Goal: Task Accomplishment & Management: Use online tool/utility

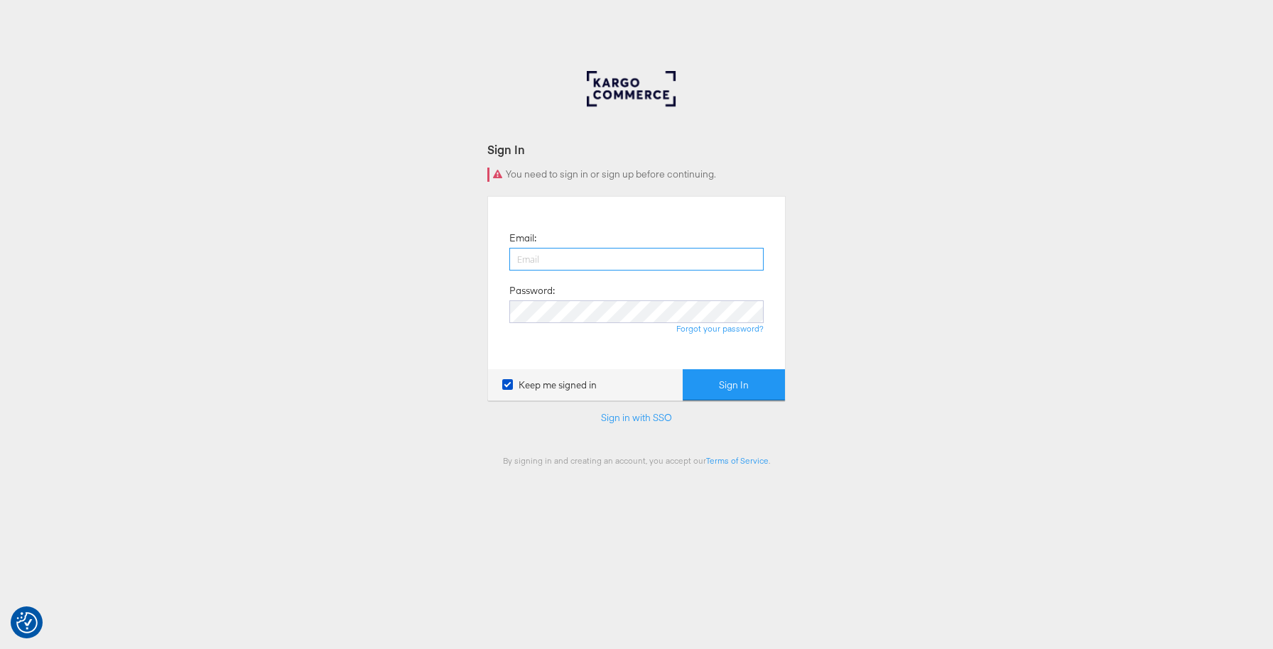
type input "lucy@papier.com"
click at [753, 391] on button "Sign In" at bounding box center [734, 385] width 102 height 32
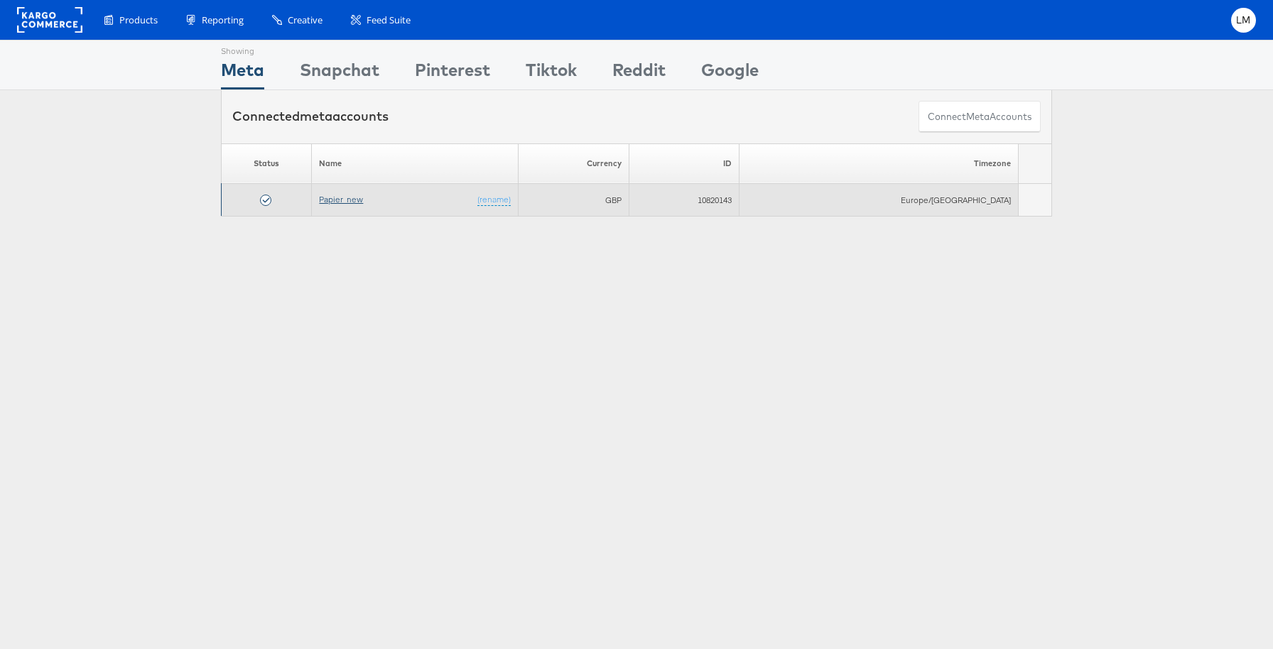
click at [363, 198] on link "Papier_new" at bounding box center [341, 199] width 44 height 11
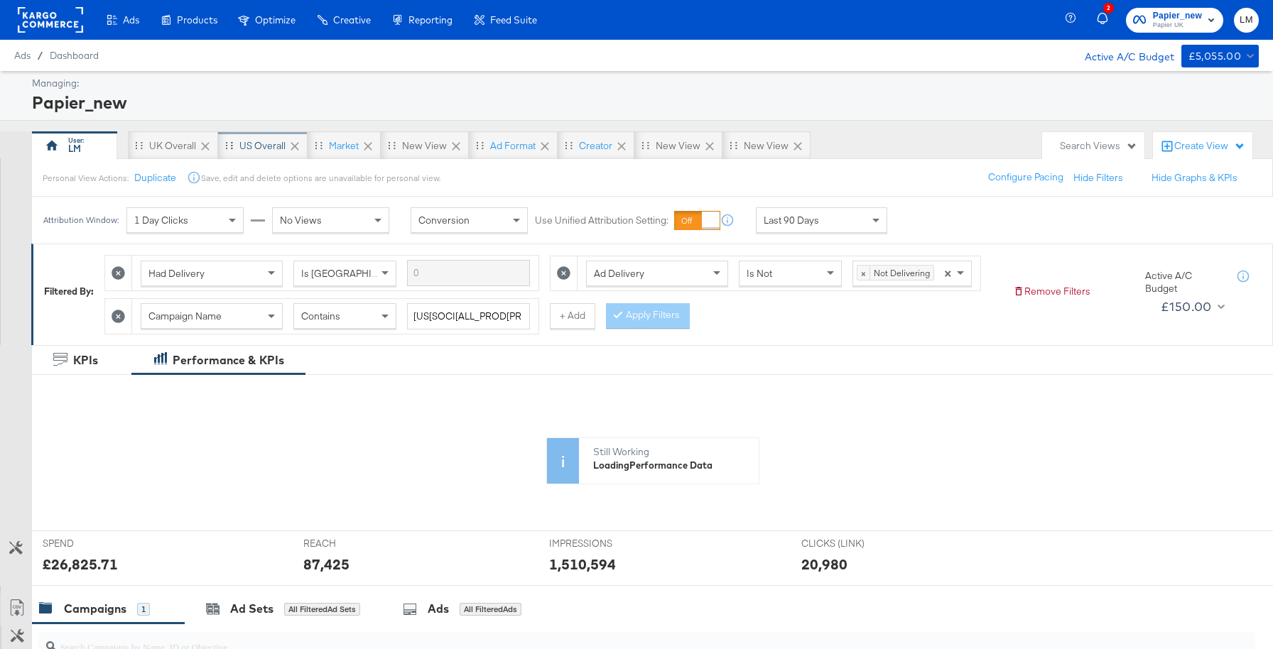
click at [266, 141] on div "US Overall" at bounding box center [262, 145] width 46 height 13
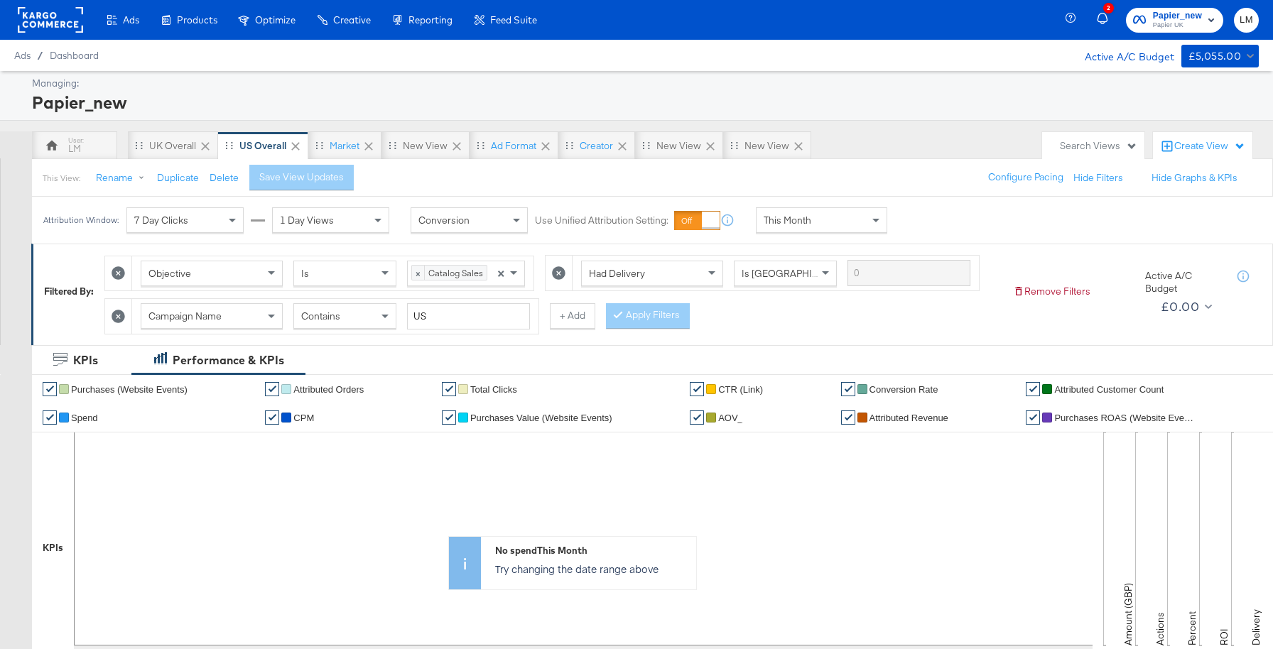
click at [560, 274] on icon at bounding box center [558, 272] width 13 height 13
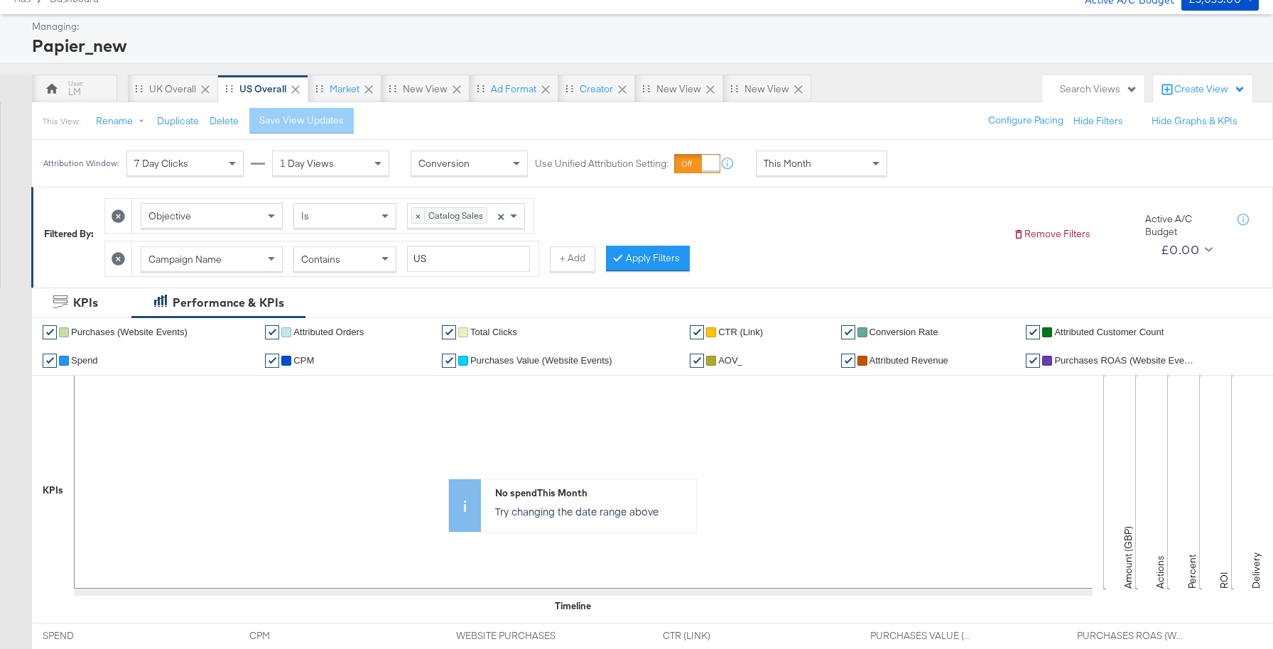
scroll to position [50, 0]
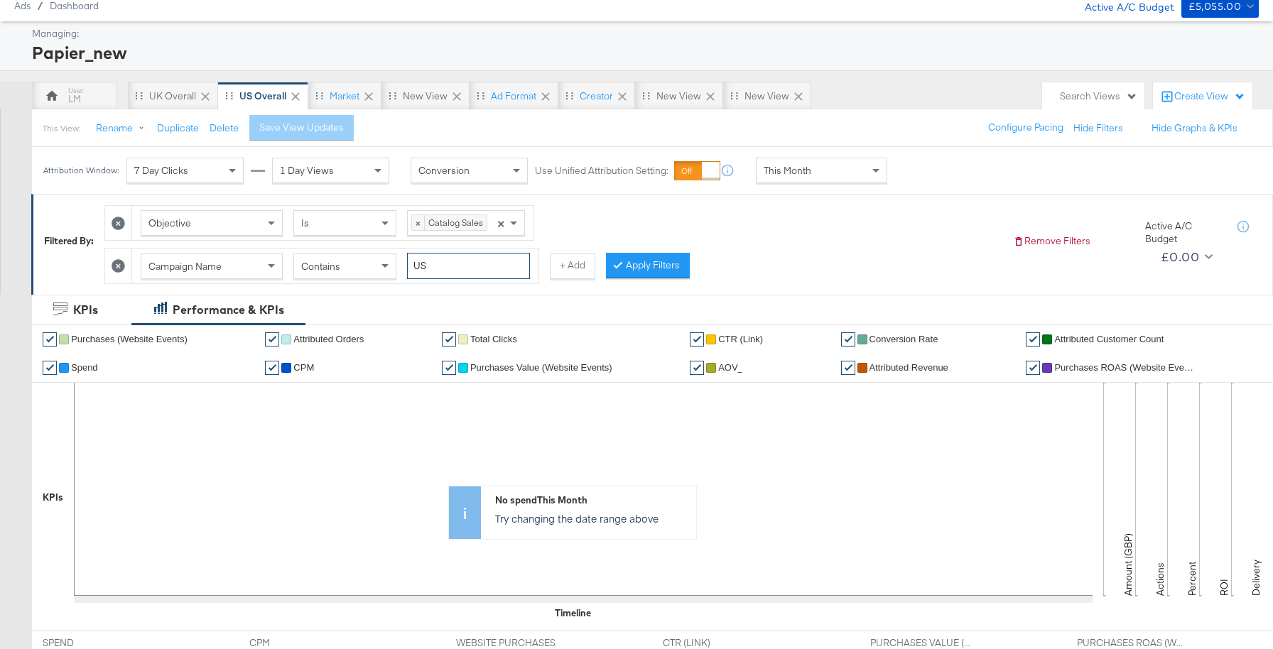
click at [452, 269] on input "US" at bounding box center [468, 266] width 123 height 26
type input "U"
type input "[DATE]"
click at [649, 265] on button "Apply Filters" at bounding box center [648, 266] width 84 height 26
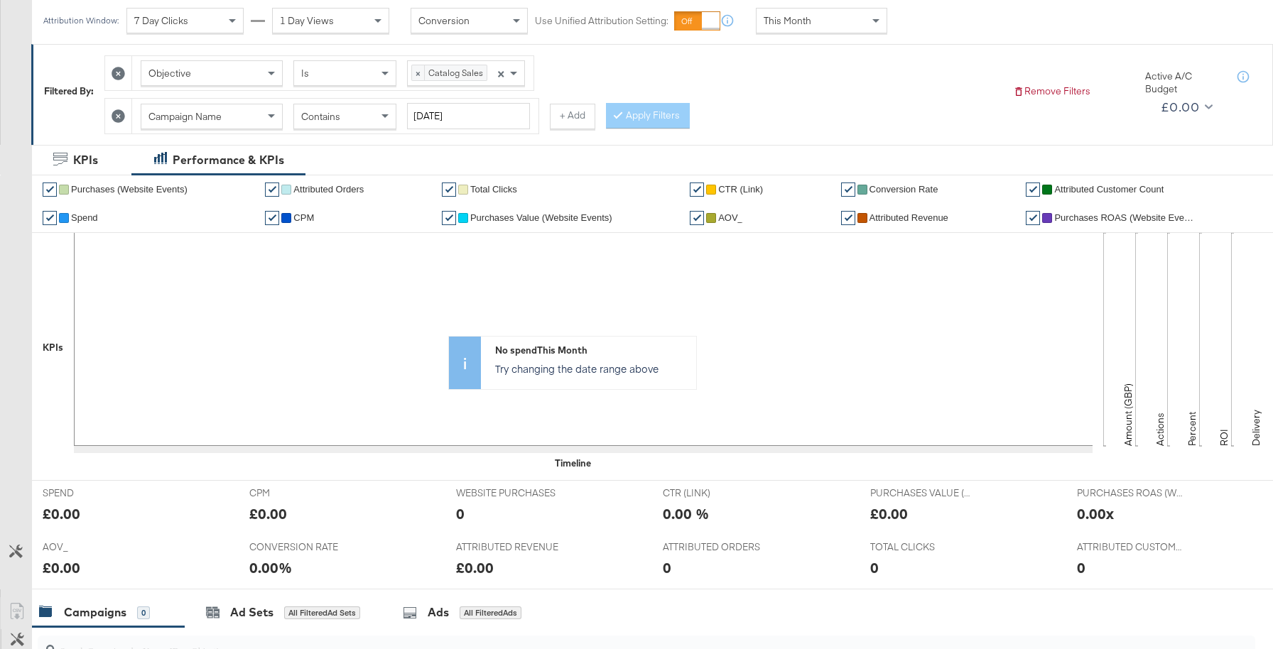
scroll to position [173, 0]
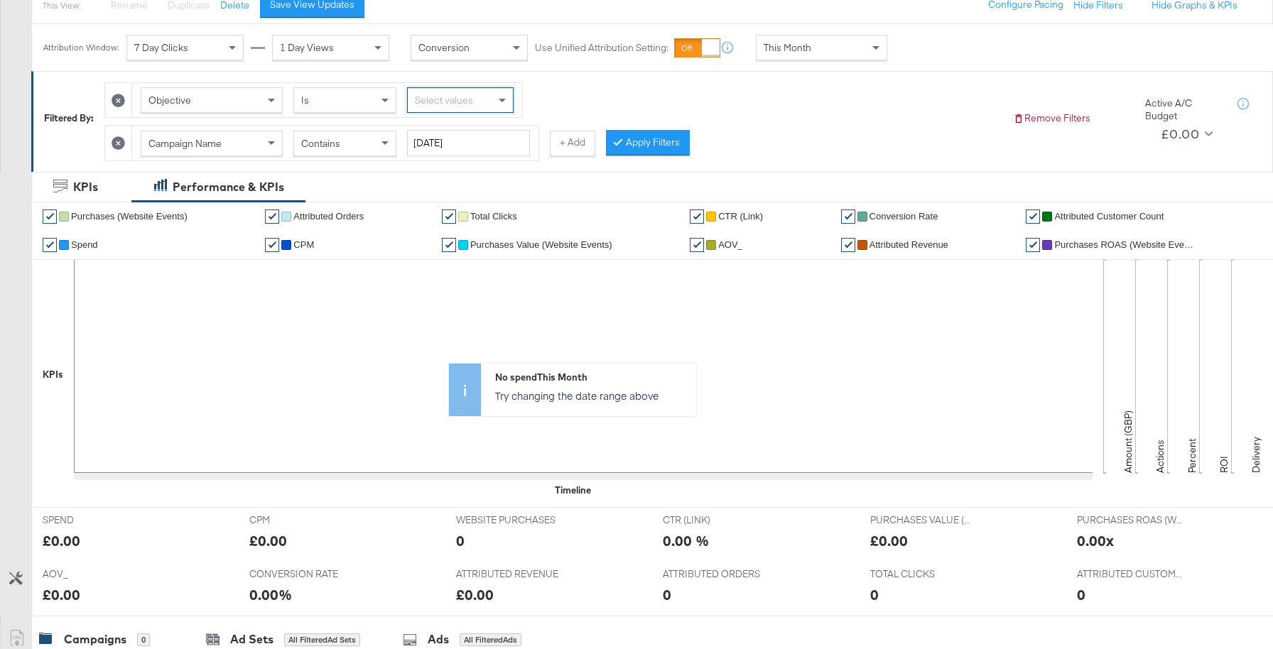
click at [117, 101] on icon at bounding box center [118, 100] width 13 height 13
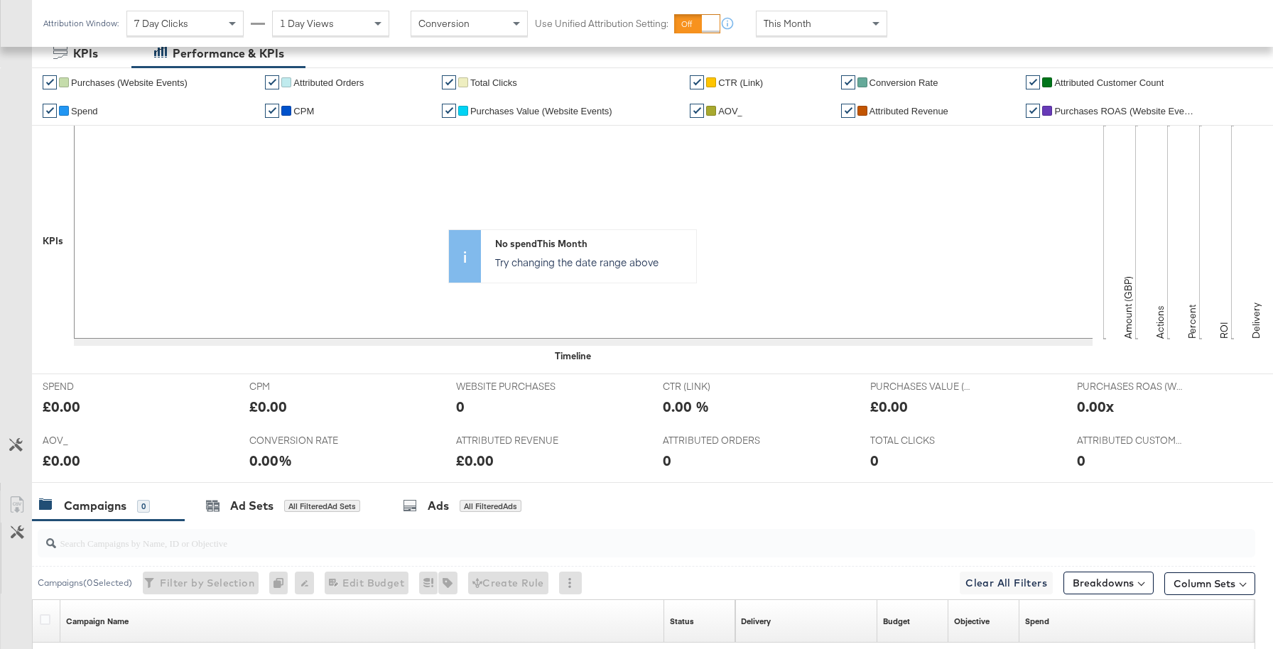
scroll to position [501, 0]
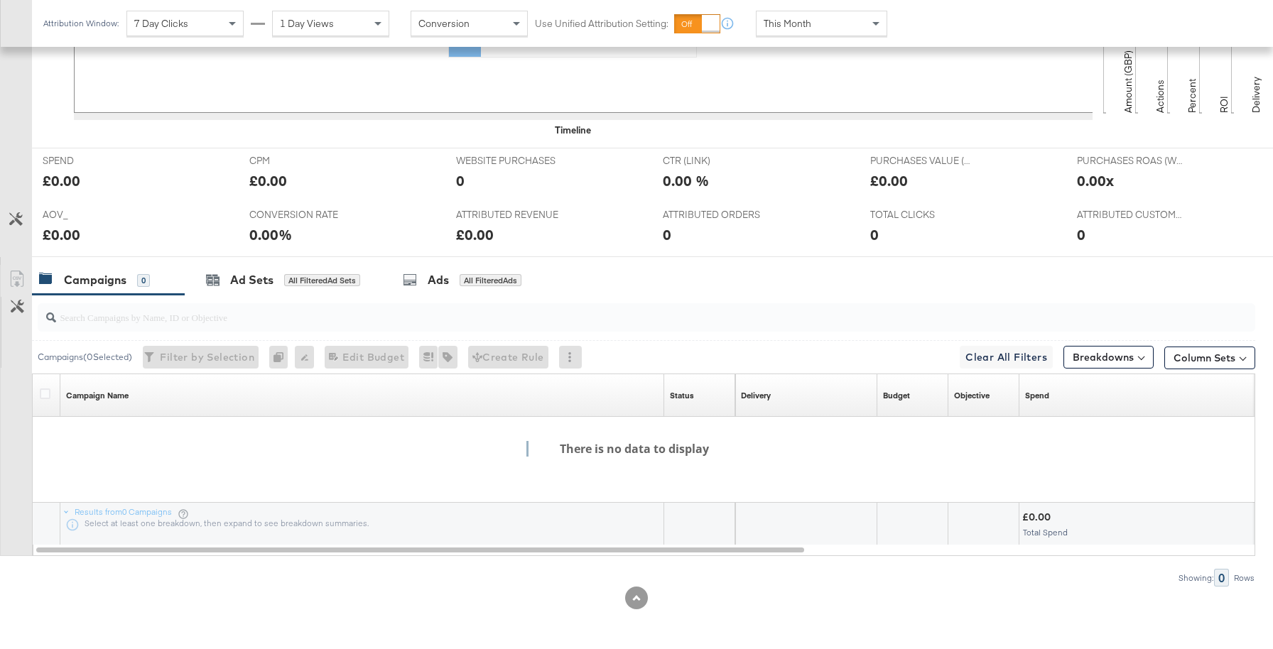
click at [237, 296] on div at bounding box center [643, 317] width 1223 height 45
click at [236, 287] on div "Ad Sets" at bounding box center [251, 280] width 43 height 16
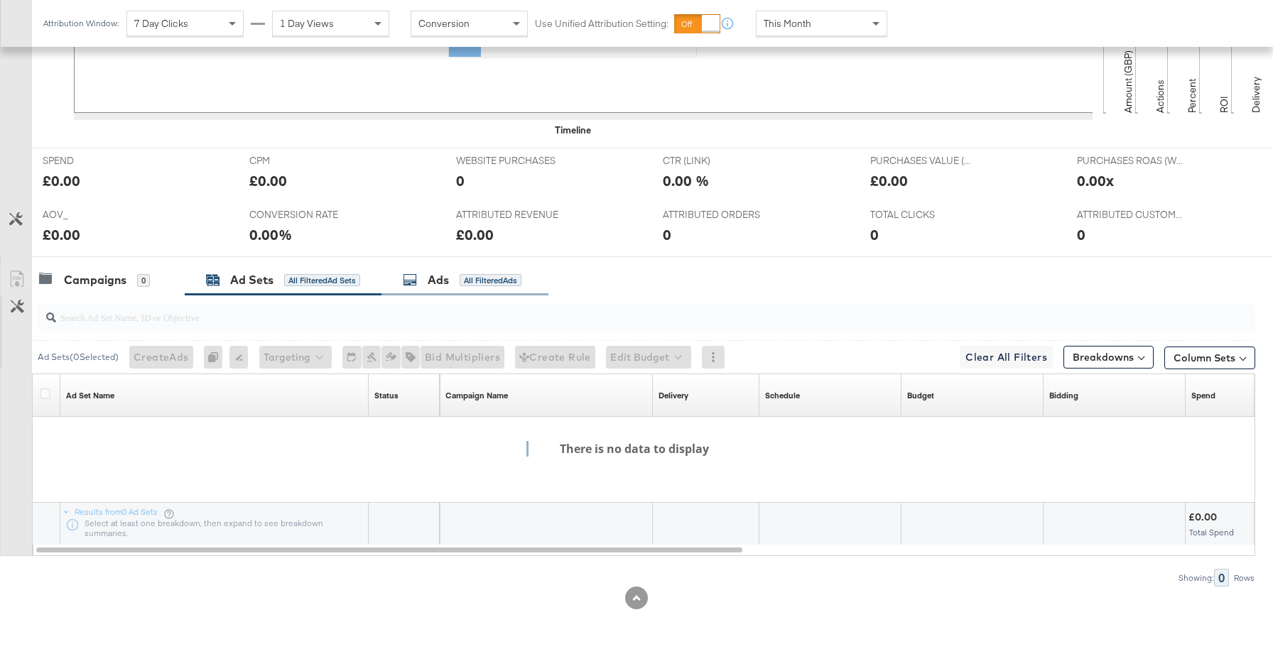
click at [440, 281] on div "Ads" at bounding box center [438, 280] width 21 height 16
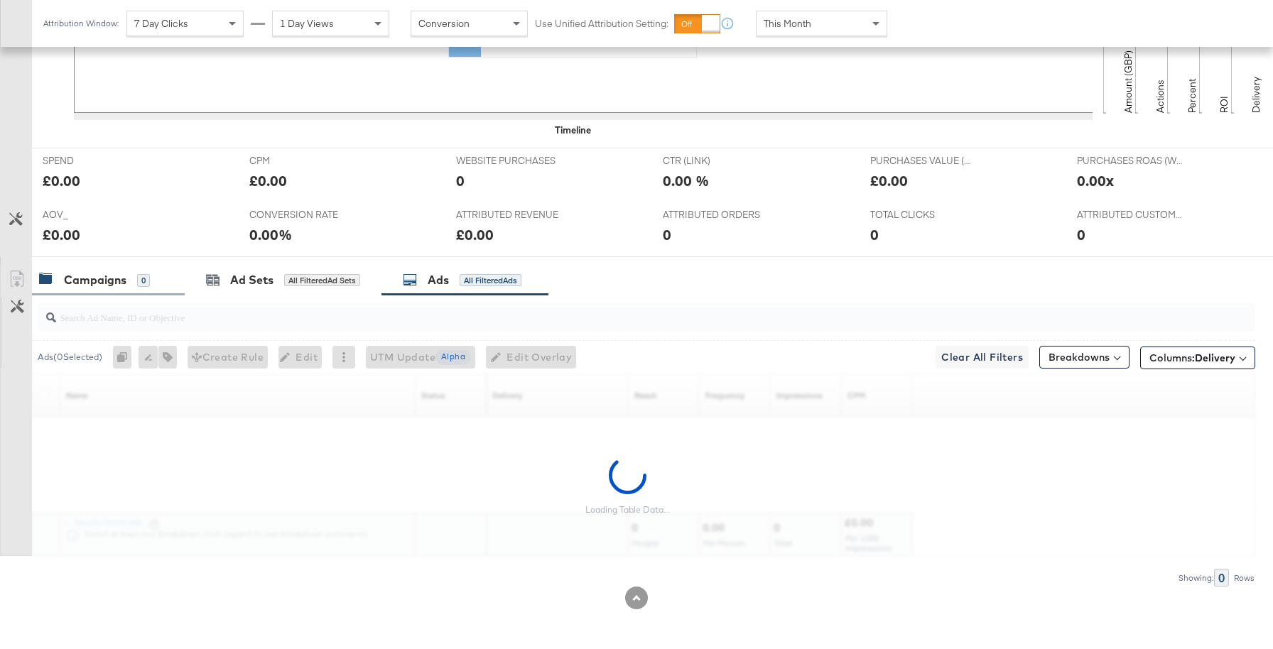
click at [114, 286] on div "Campaigns" at bounding box center [95, 280] width 63 height 16
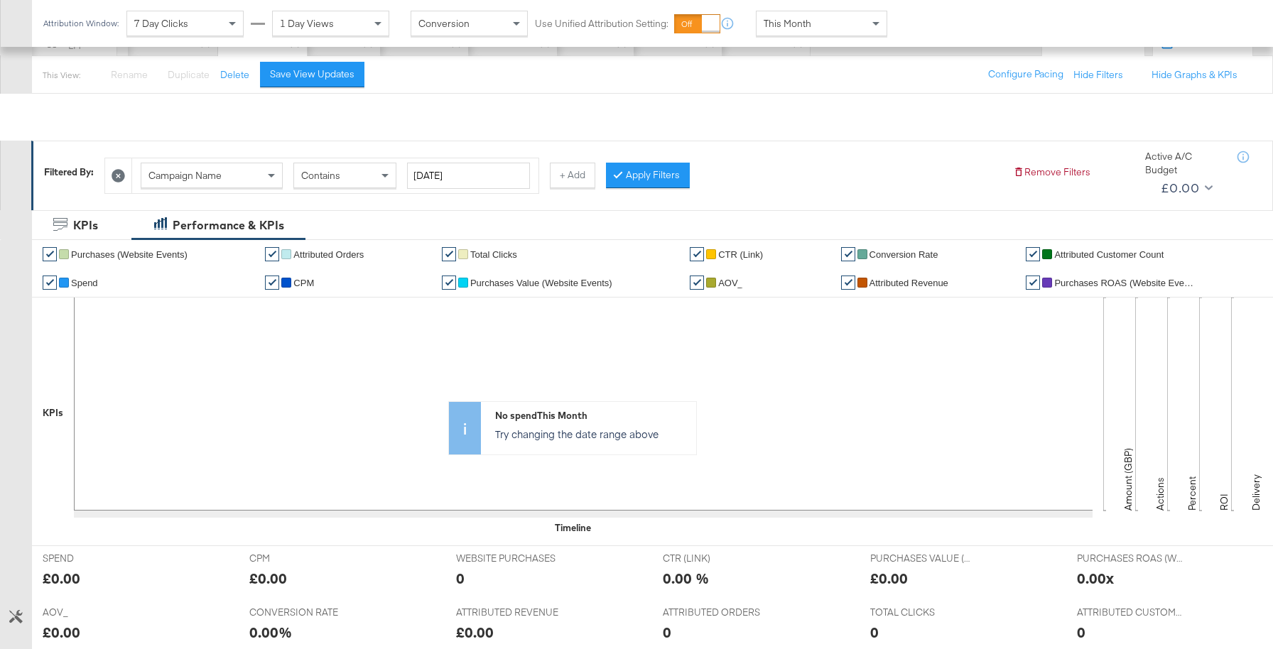
scroll to position [99, 0]
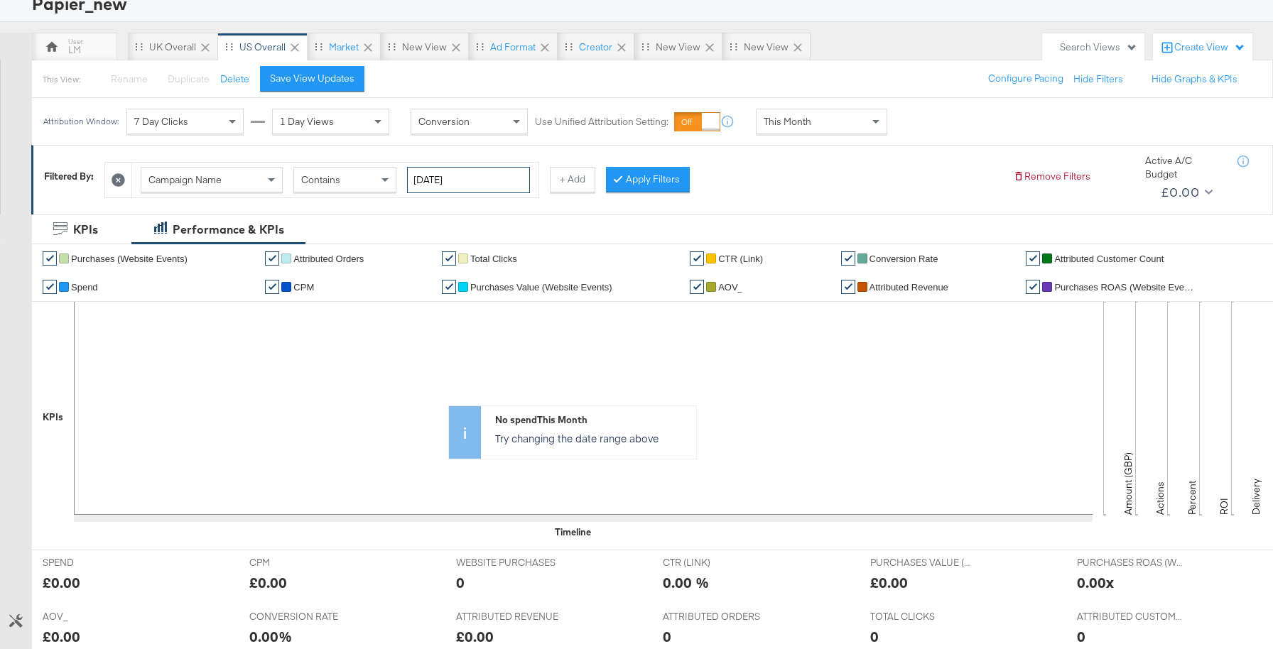
click at [433, 179] on input "[DATE]" at bounding box center [468, 180] width 123 height 26
click at [344, 119] on div "1 Day Views" at bounding box center [331, 121] width 116 height 24
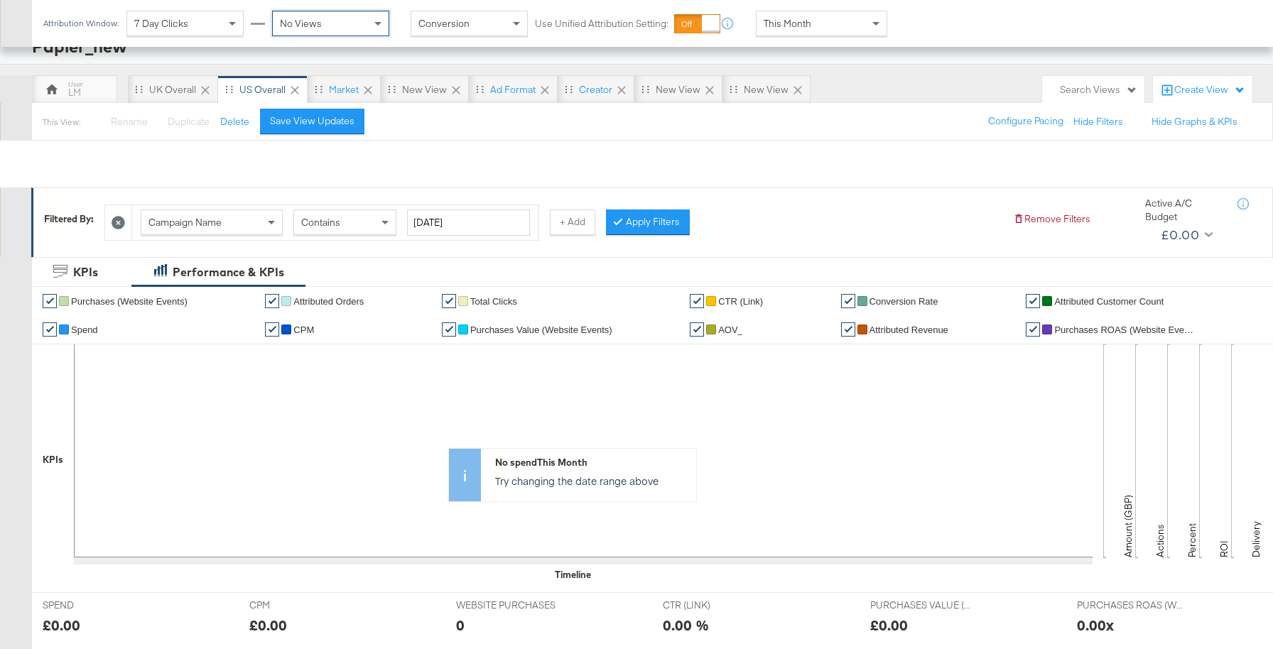
scroll to position [0, 0]
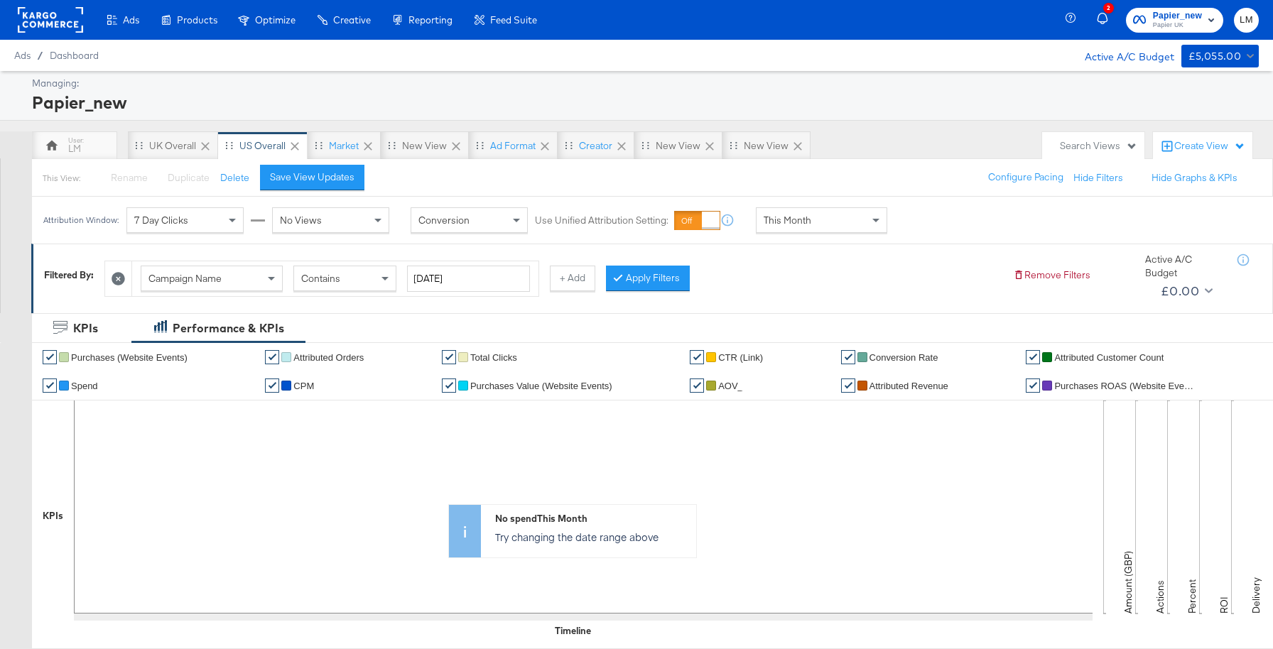
click at [119, 276] on icon at bounding box center [118, 278] width 13 height 13
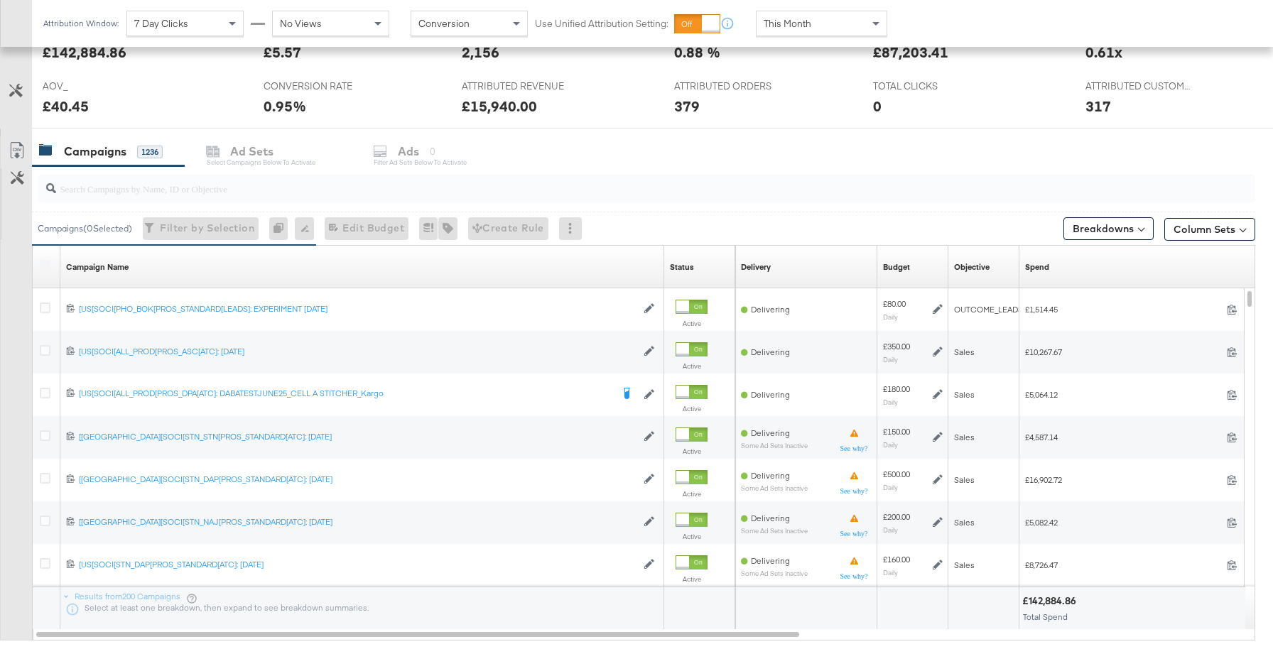
scroll to position [600, 0]
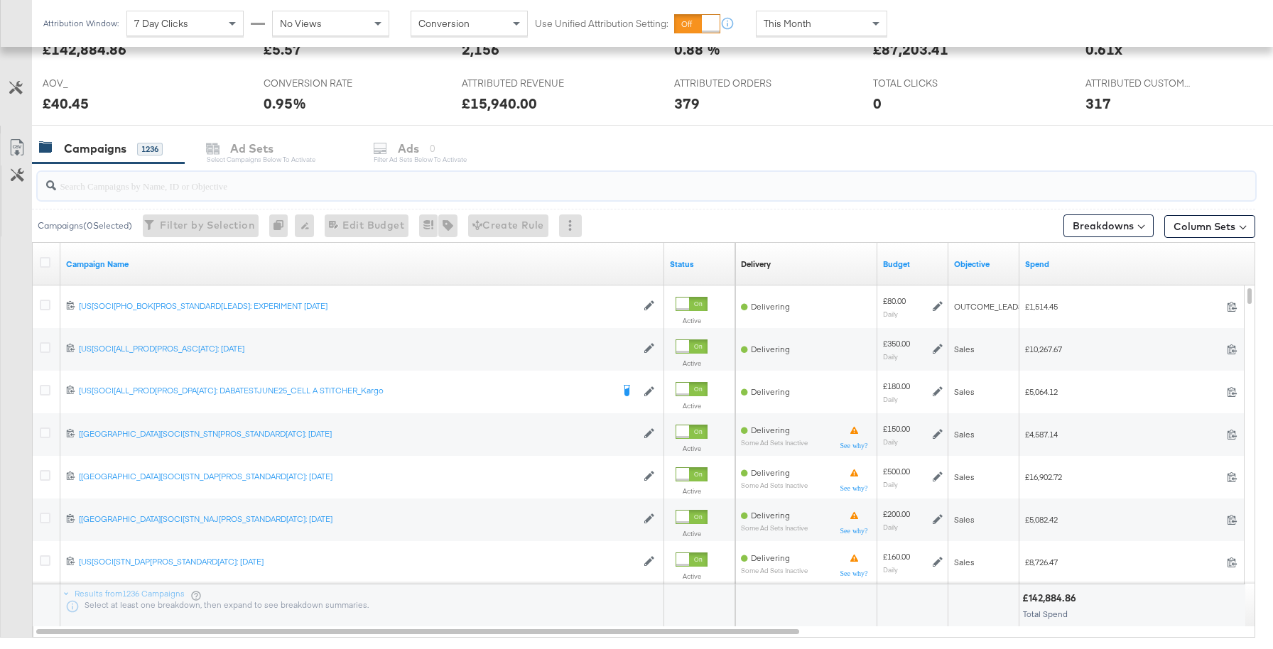
click at [233, 186] on input "search" at bounding box center [600, 180] width 1088 height 28
paste input "[US[SOCI[ALL_PROD[PROS_DPA[PURCHASE: [DATE]_KARGO"
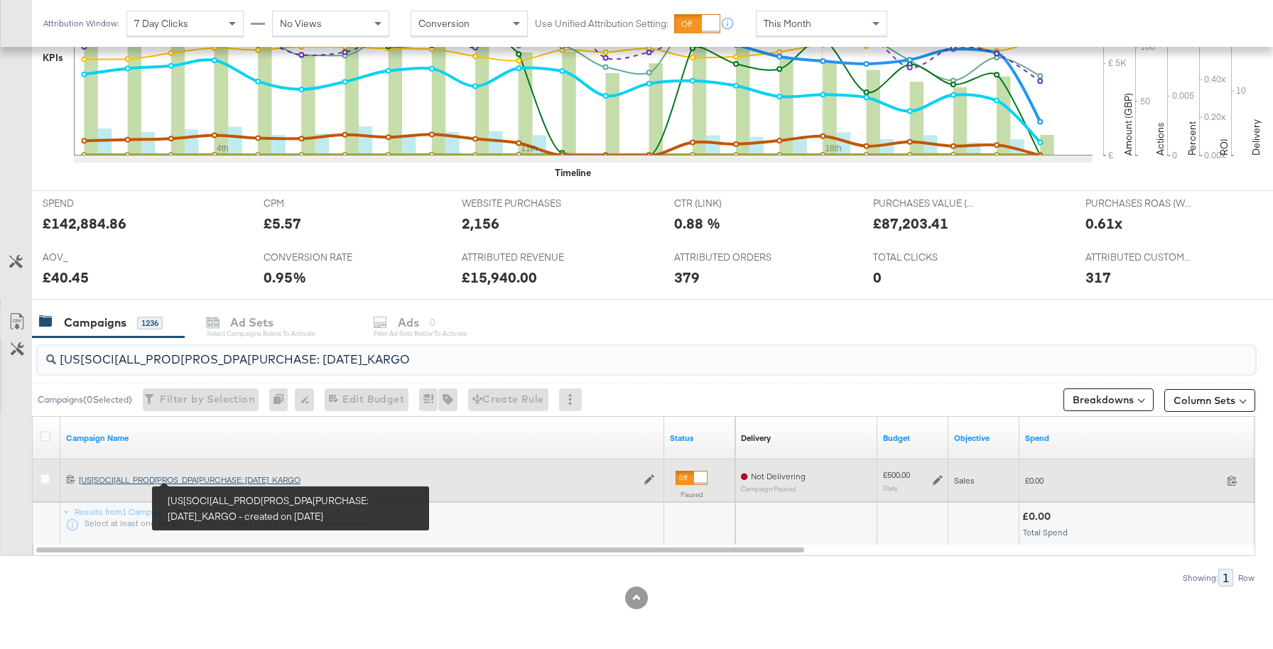
type input "[US[SOCI[ALL_PROD[PROS_DPA[PURCHASE: [DATE]_KARGO"
click at [205, 480] on div "[US[SOCI[ALL_PROD[PROS_DPA[PURCHASE: [DATE]_KARGO [US[SOCI[ALL_PROD[PROS_DPA[PU…" at bounding box center [358, 480] width 558 height 11
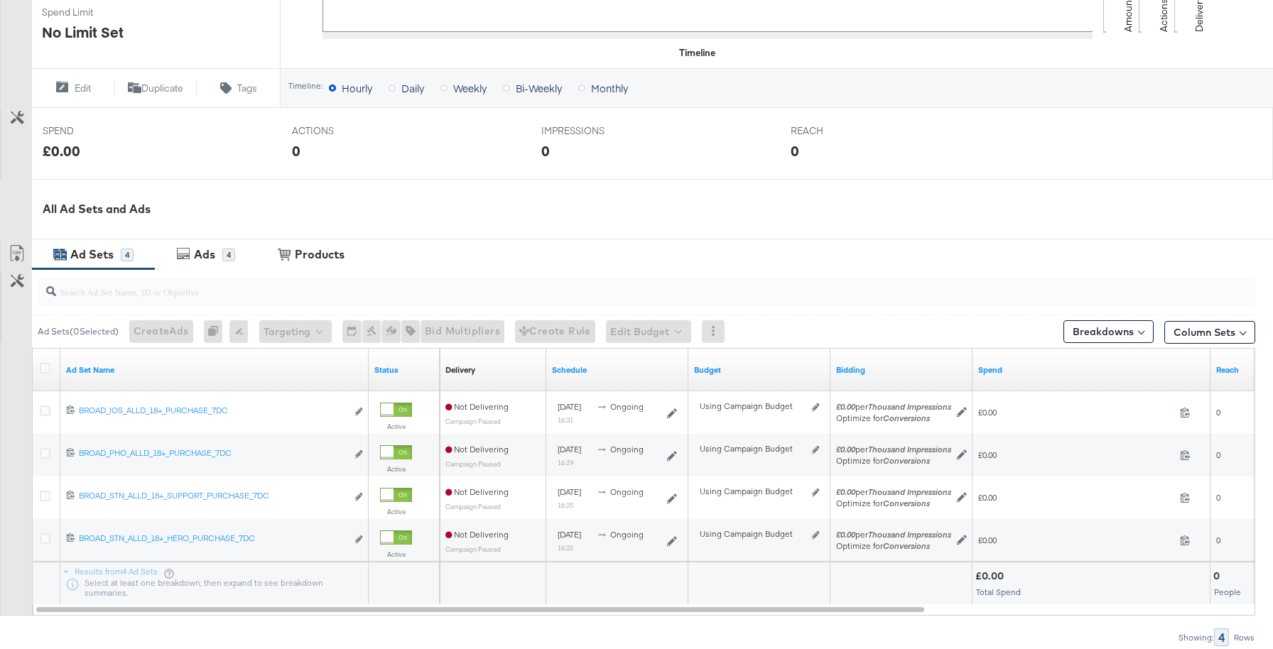
scroll to position [552, 0]
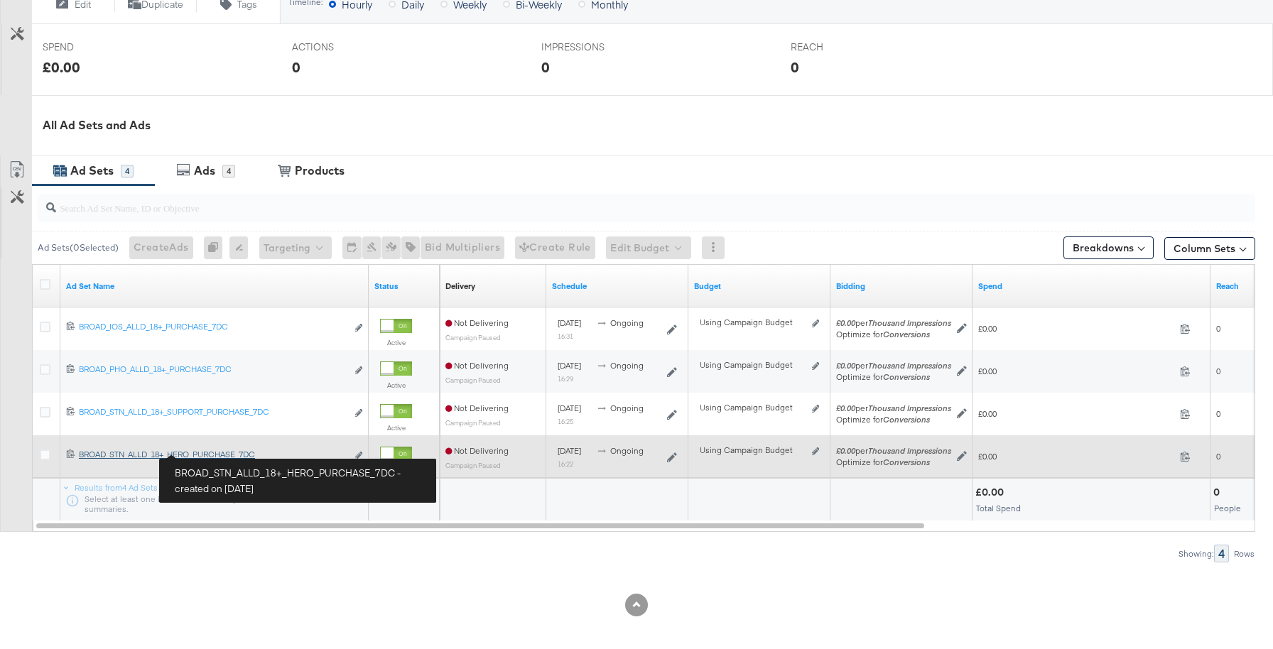
click at [198, 455] on div "BROAD_STN_ALLD_18+_HERO_PURCHASE_7DC BROAD_STN_ALLD_18+_HERO_PURCHASE_7DC" at bounding box center [213, 454] width 268 height 11
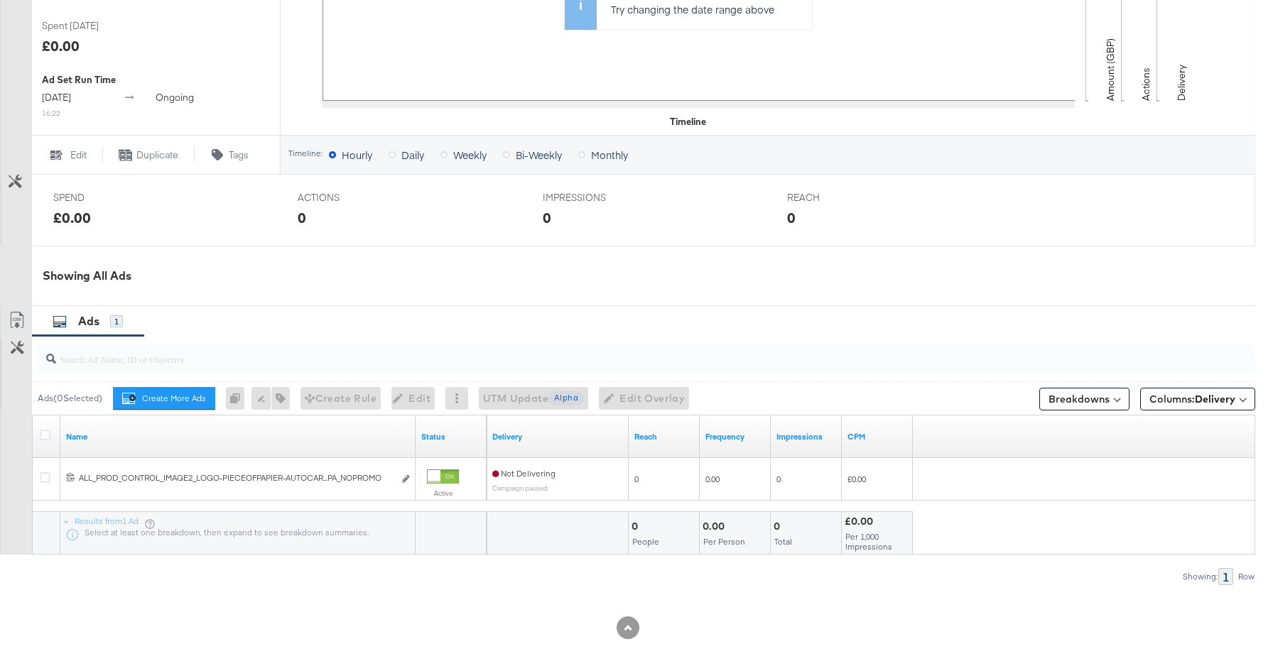
scroll to position [526, 0]
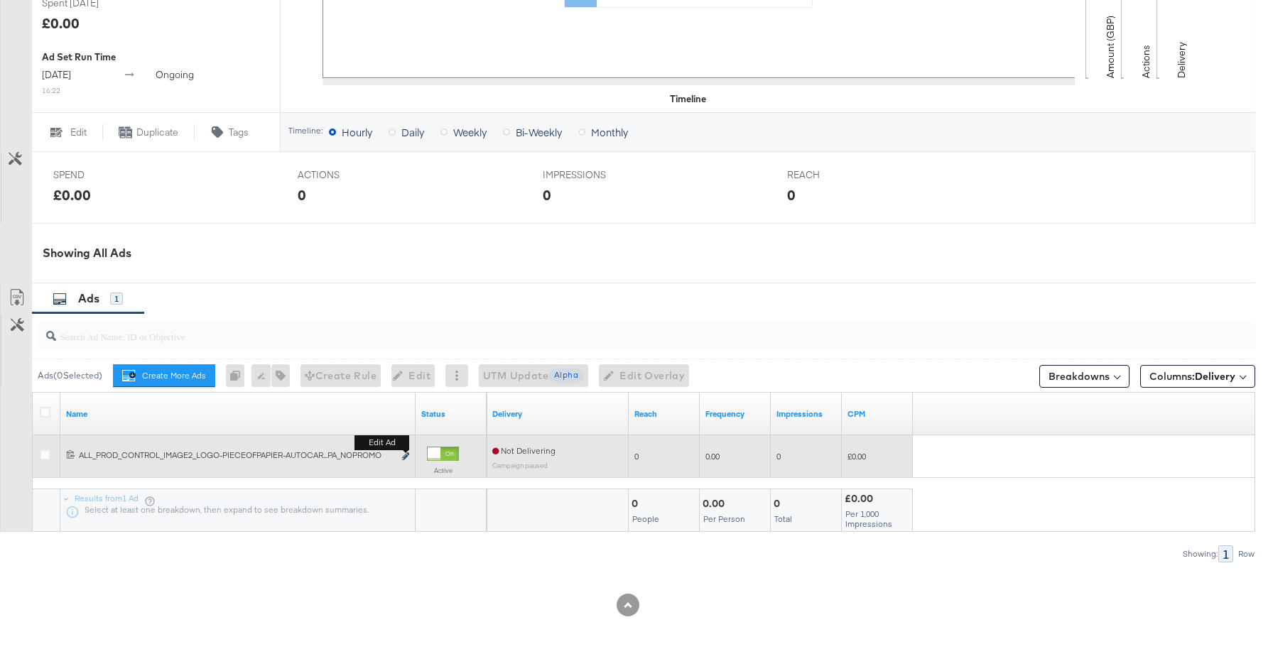
click at [404, 455] on icon "link" at bounding box center [405, 457] width 7 height 8
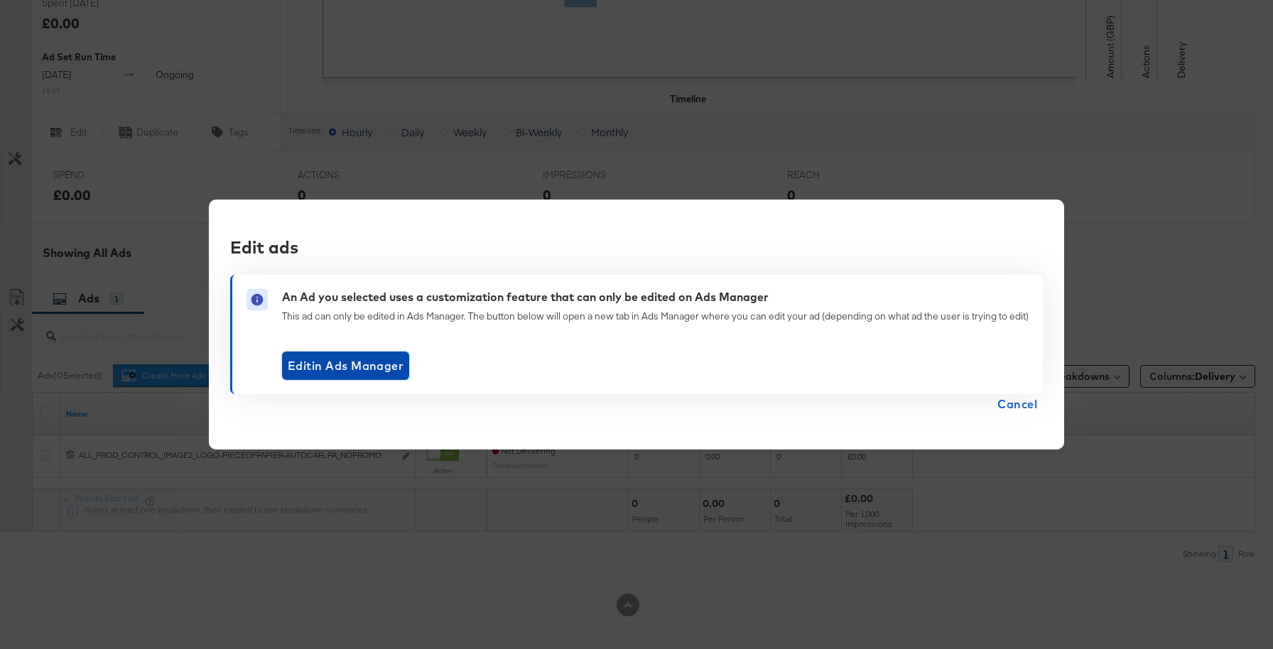
click at [372, 364] on span "Edit in Ads Manager" at bounding box center [346, 366] width 116 height 20
click at [1012, 404] on span "Cancel" at bounding box center [1018, 404] width 40 height 20
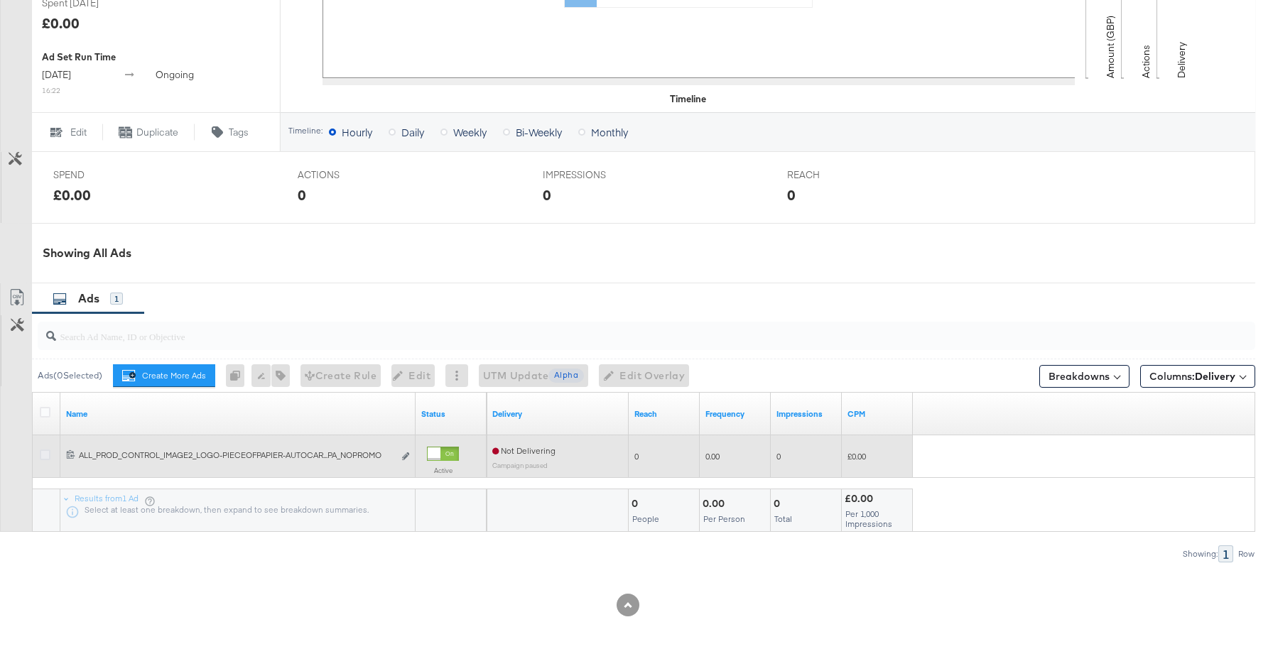
click at [48, 456] on icon at bounding box center [45, 455] width 11 height 11
click at [0, 0] on input "checkbox" at bounding box center [0, 0] width 0 height 0
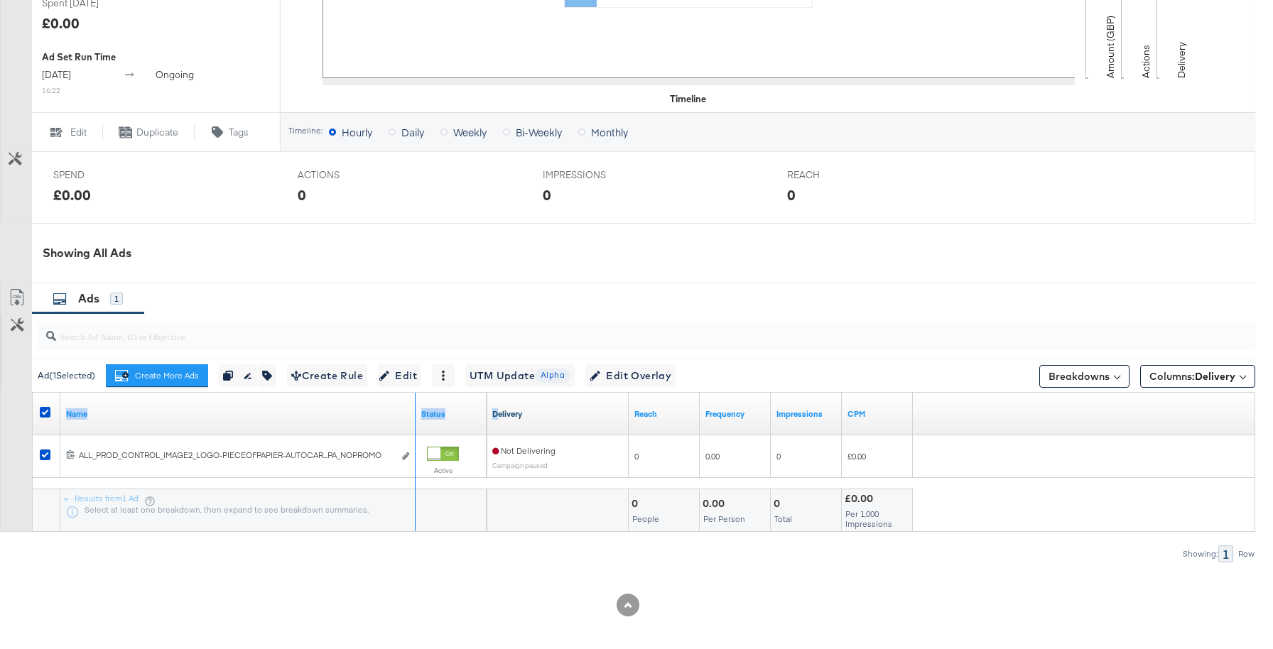
drag, startPoint x: 414, startPoint y: 406, endPoint x: 503, endPoint y: 409, distance: 88.9
click at [33, 393] on div "Name Status Delivery Reach Frequency Impressions CPM" at bounding box center [33, 393] width 0 height 0
drag, startPoint x: 413, startPoint y: 407, endPoint x: 493, endPoint y: 419, distance: 80.5
click at [33, 393] on div "Name Status Delivery Reach Frequency Impressions CPM" at bounding box center [33, 393] width 0 height 0
click at [330, 578] on div at bounding box center [627, 578] width 1255 height 31
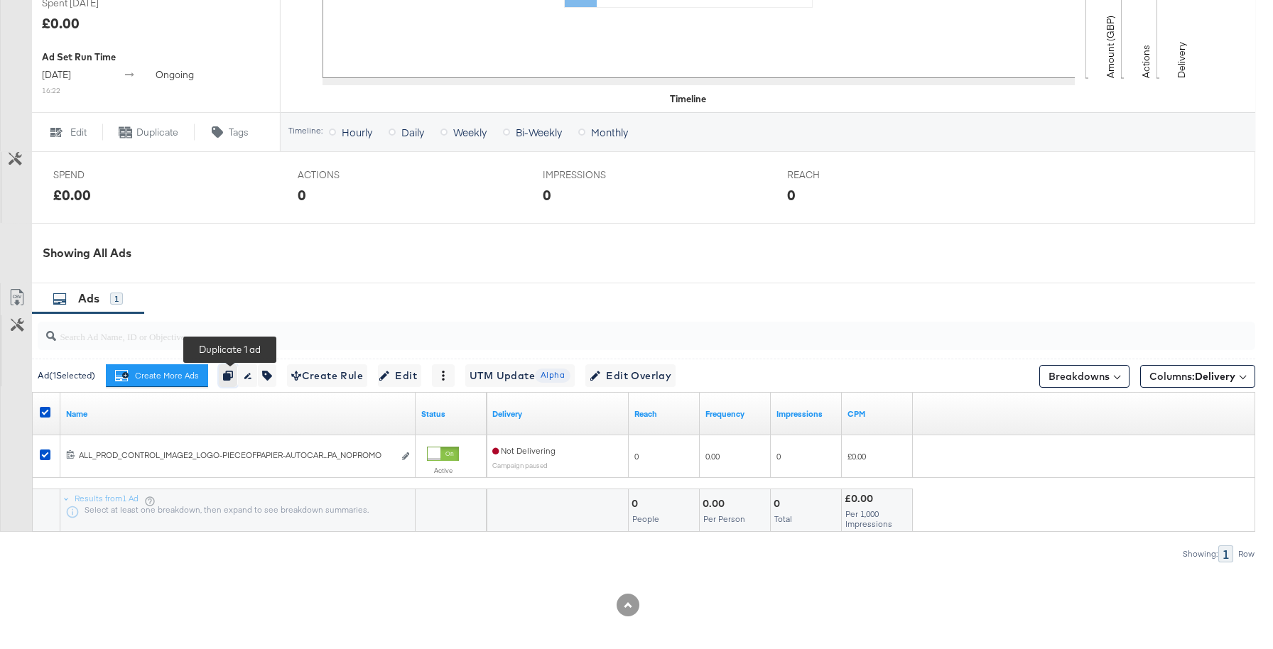
click at [233, 375] on icon "button" at bounding box center [228, 376] width 10 height 10
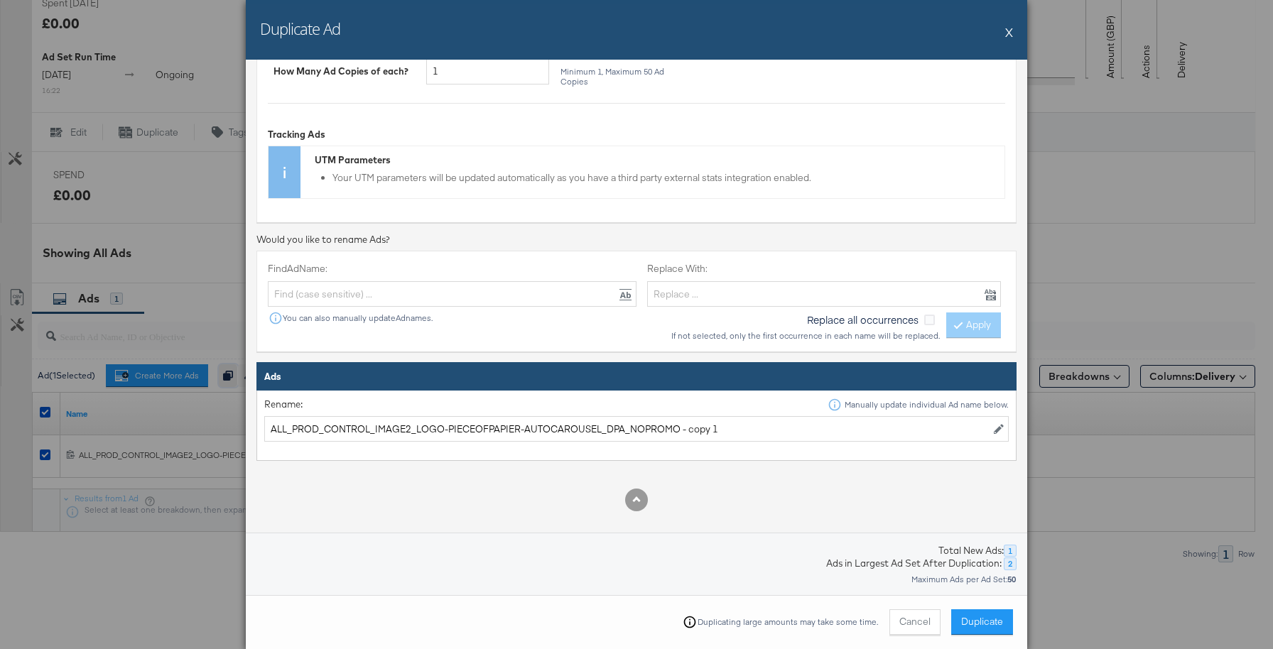
scroll to position [229, 0]
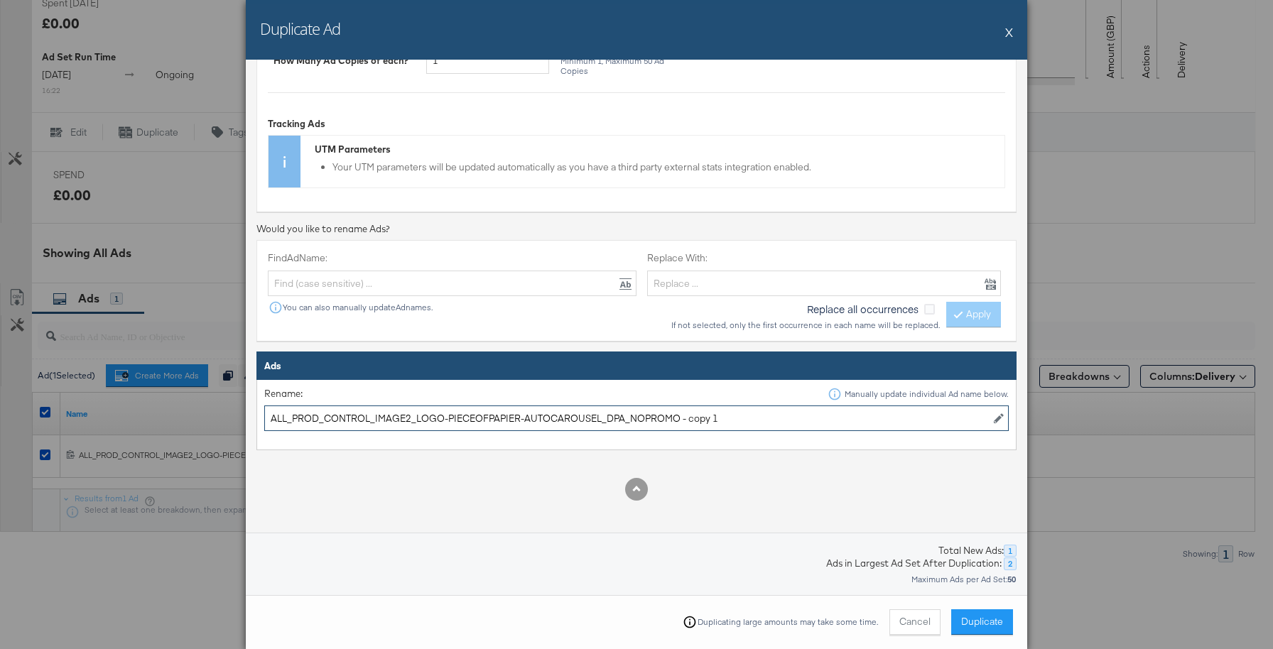
drag, startPoint x: 715, startPoint y: 421, endPoint x: 675, endPoint y: 421, distance: 39.8
click at [675, 421] on input "ALL_PROD_CONTROL_IMAGE2_LOGO-PIECEOFPAPIER-AUTOCAROUSEL_DPA_NOPROMO - copy 1" at bounding box center [636, 419] width 745 height 26
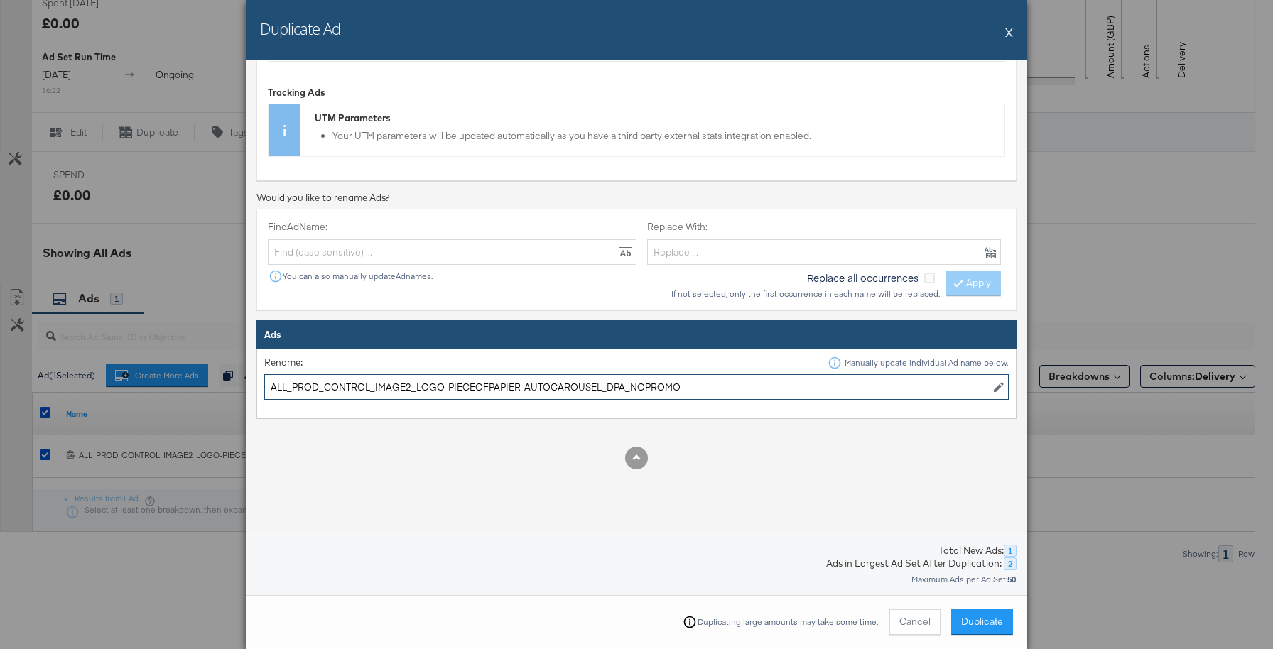
scroll to position [287, 0]
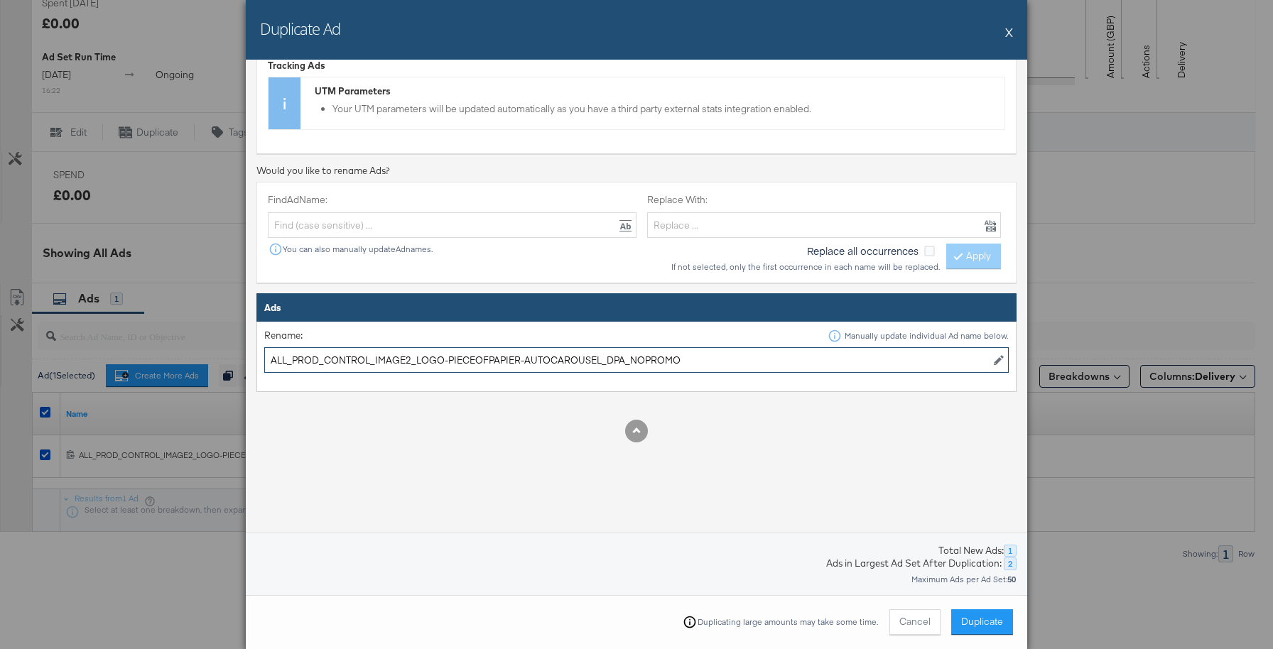
click at [407, 362] on input "ALL_PROD_CONTROL_IMAGE2_LOGO-PIECEOFPAPIER-AUTOCAROUSEL_DPA_NOPROMO" at bounding box center [636, 360] width 745 height 26
type input "ALL_PROD_CONTROL_IMAGE3_LOGO-PIECEOFPAPIER-AUTOCAROUSEL_DPA_NOPROMO"
click at [977, 624] on span "Duplicate" at bounding box center [982, 621] width 42 height 13
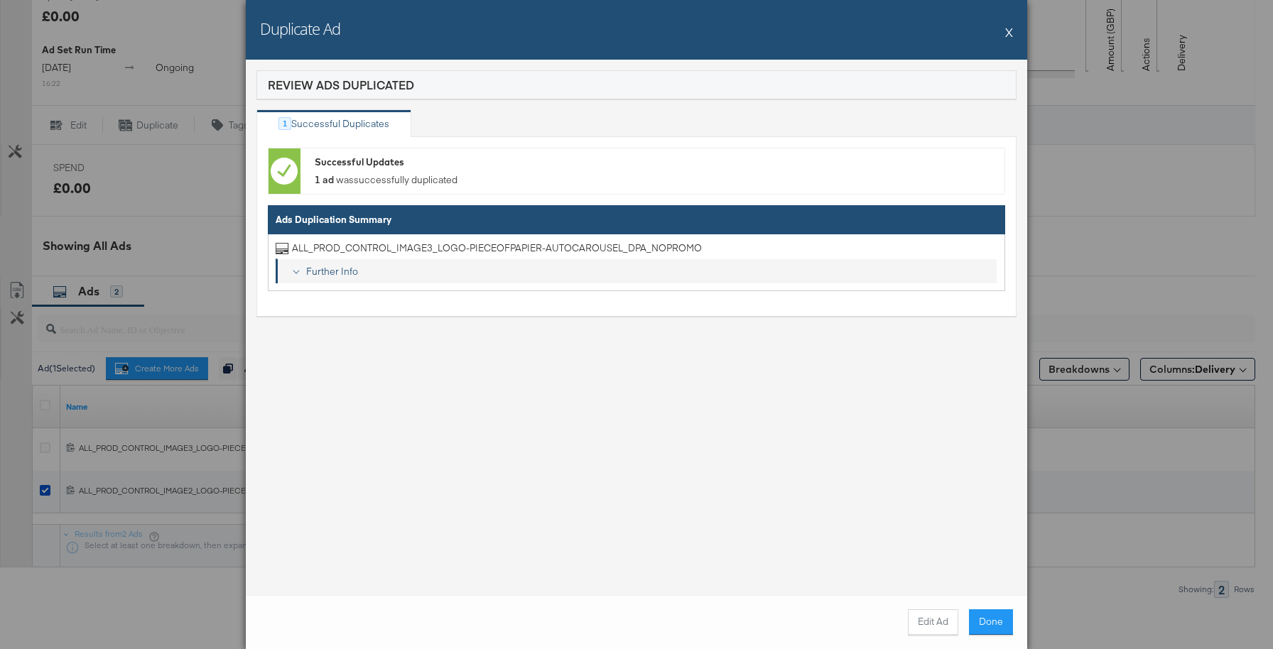
click at [320, 269] on div "Further Info" at bounding box center [646, 271] width 691 height 13
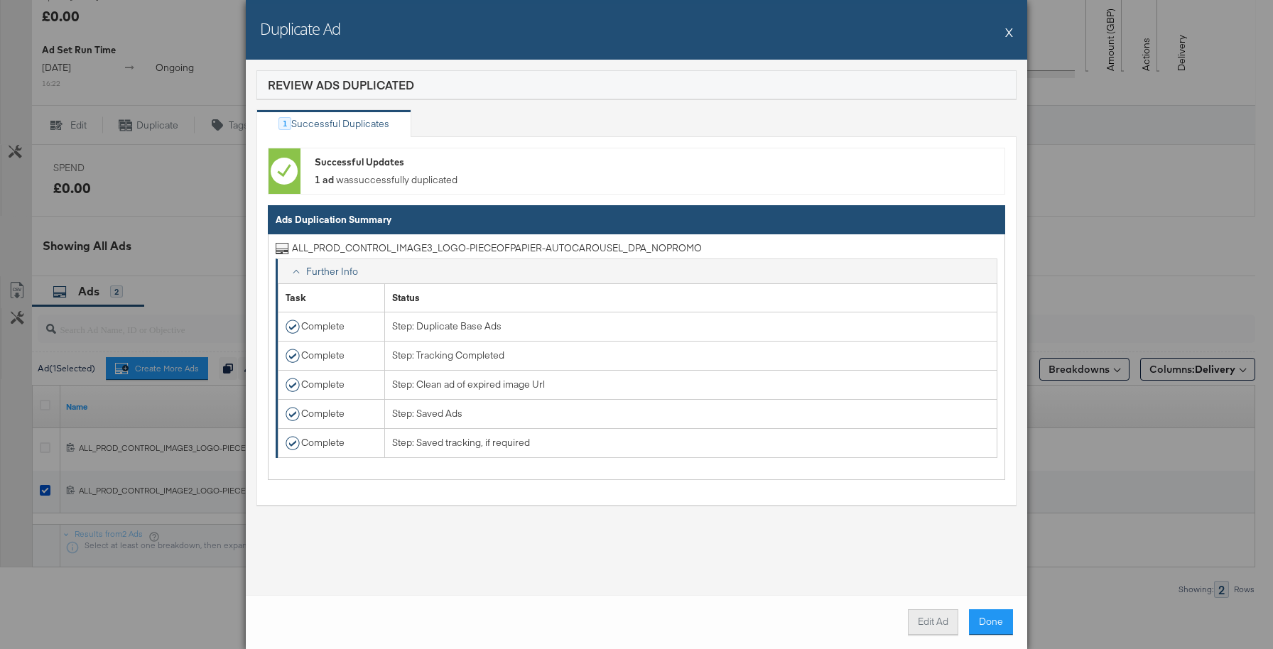
click at [944, 625] on button "Edit Ad" at bounding box center [933, 623] width 50 height 26
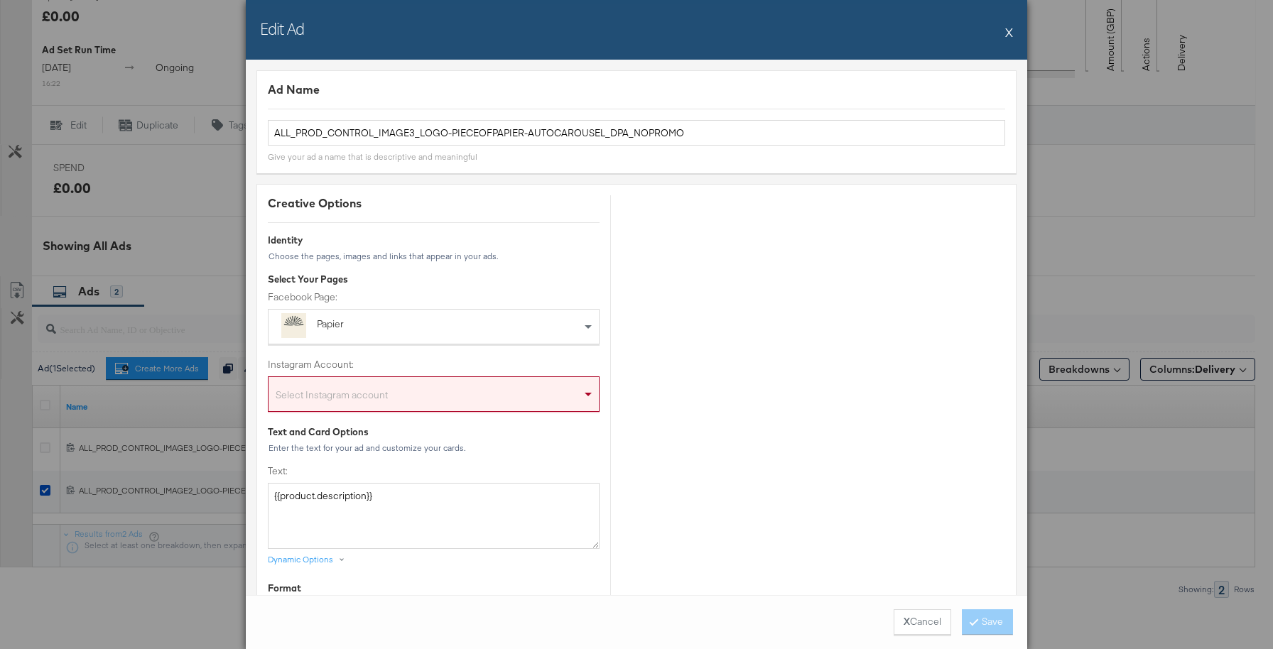
click at [493, 405] on div "Select Instagram account" at bounding box center [434, 397] width 330 height 28
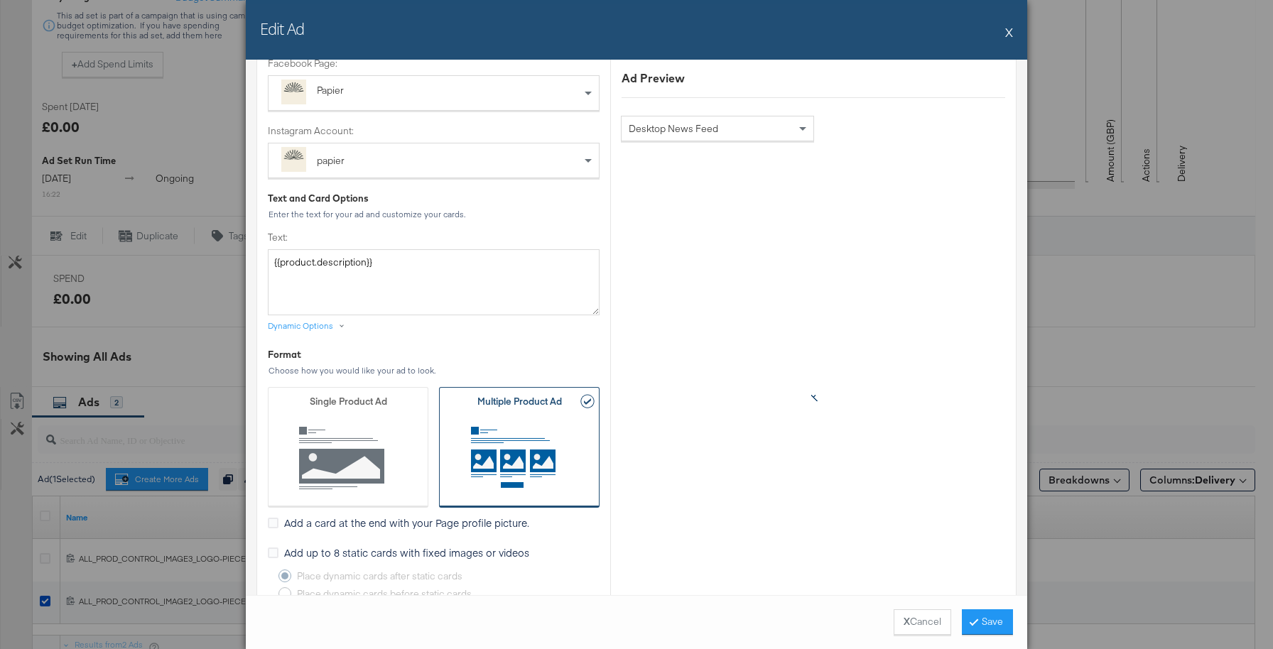
scroll to position [234, 0]
click at [323, 327] on div "Dynamic Options" at bounding box center [300, 325] width 65 height 11
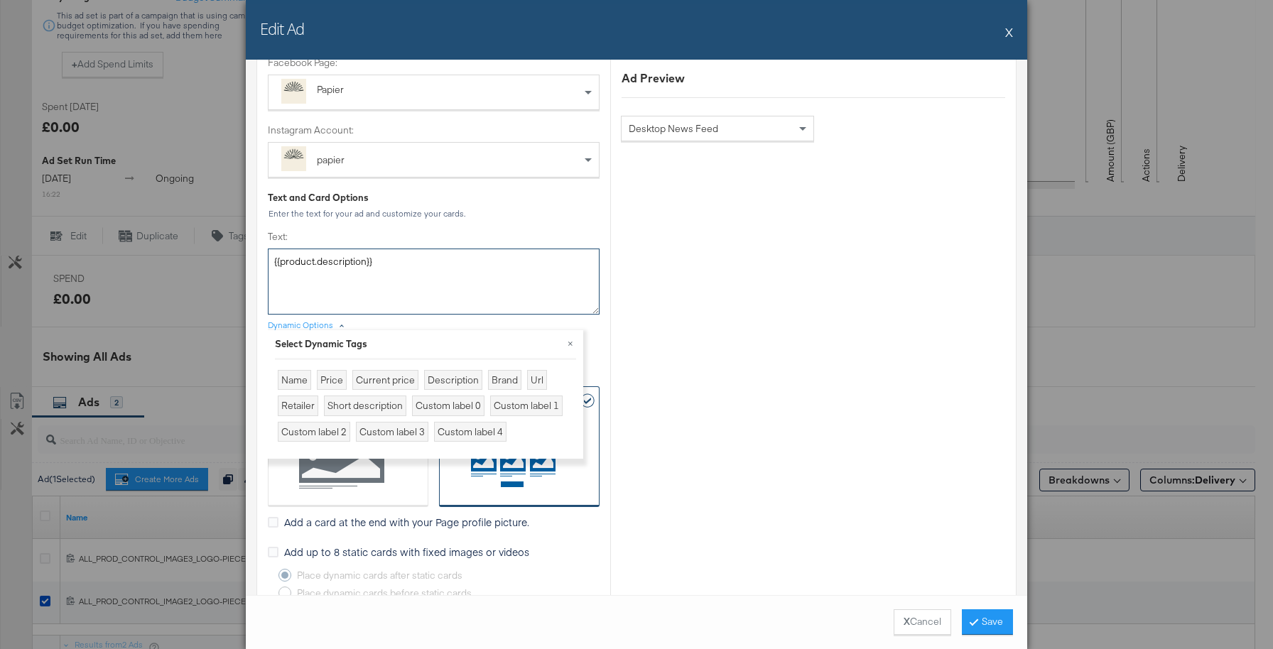
click at [396, 286] on textarea "{{product.description}}" at bounding box center [434, 281] width 332 height 65
click at [568, 343] on button "×" at bounding box center [571, 343] width 26 height 26
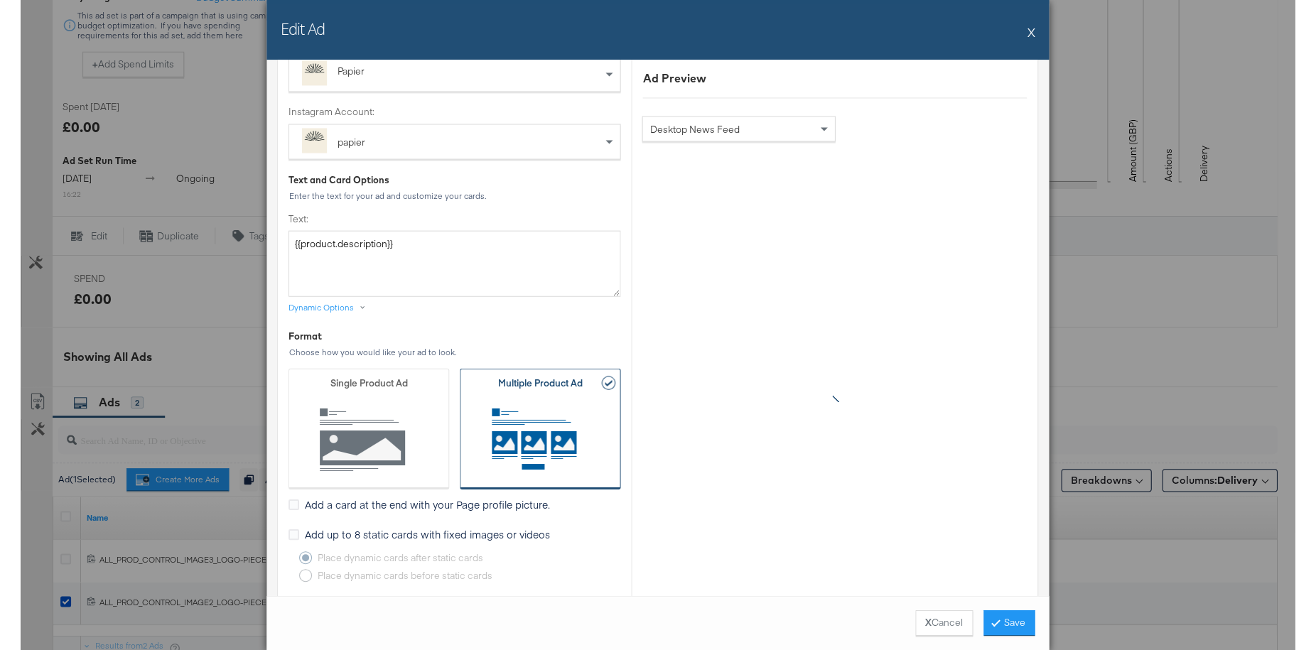
scroll to position [254, 0]
